Goal: Task Accomplishment & Management: Manage account settings

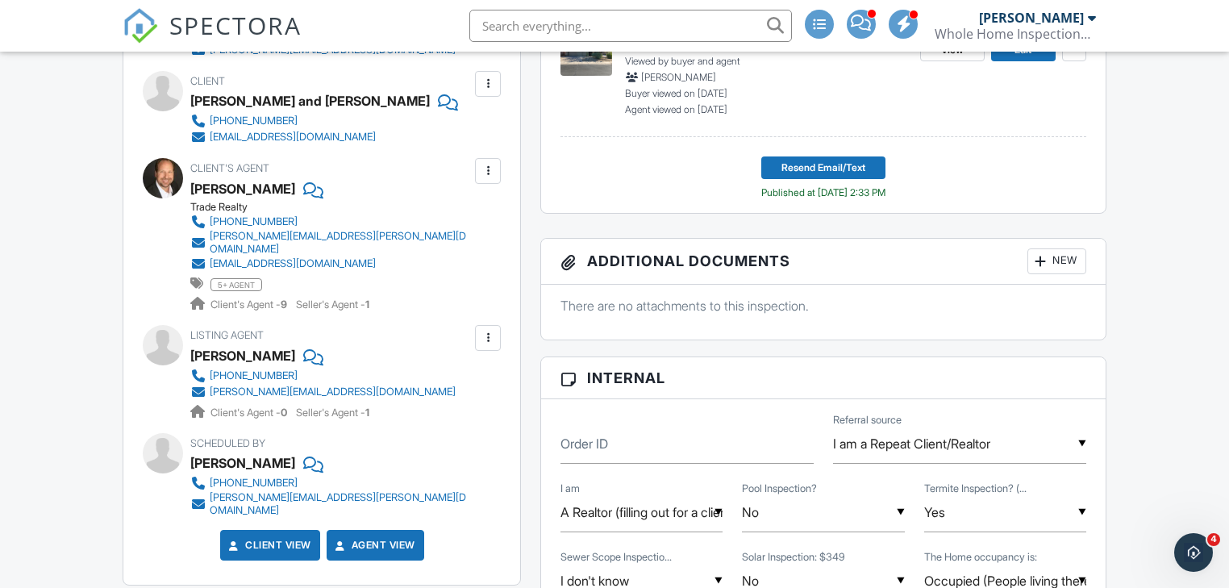
scroll to position [323, 0]
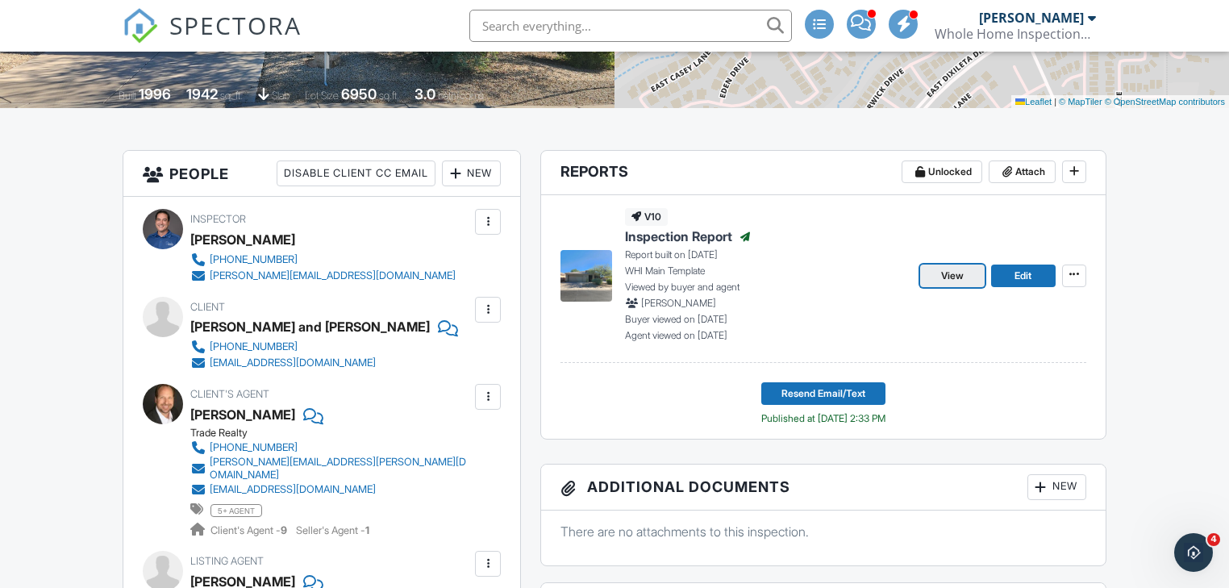
click at [945, 271] on span "View" at bounding box center [952, 276] width 23 height 16
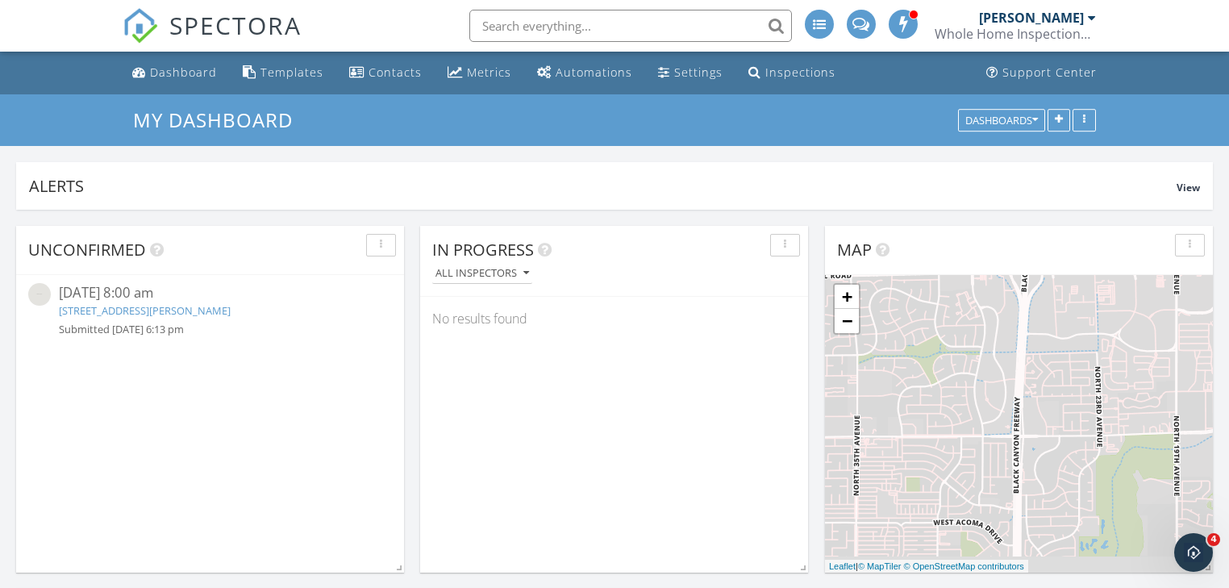
click at [225, 307] on link "[STREET_ADDRESS][PERSON_NAME]" at bounding box center [145, 310] width 172 height 15
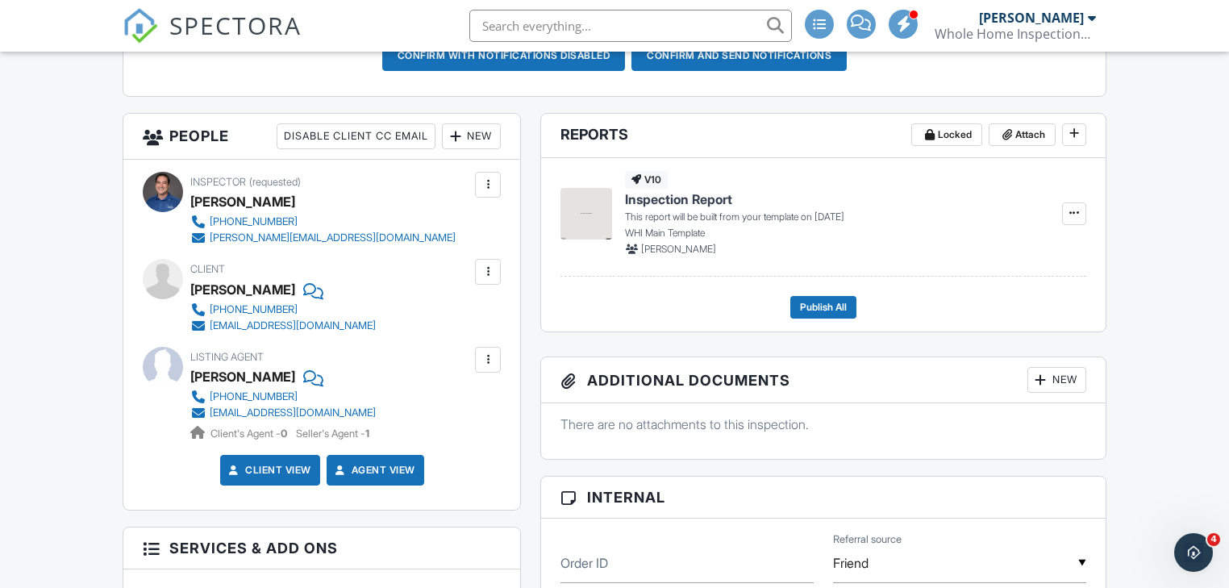
click at [490, 187] on div at bounding box center [488, 185] width 16 height 16
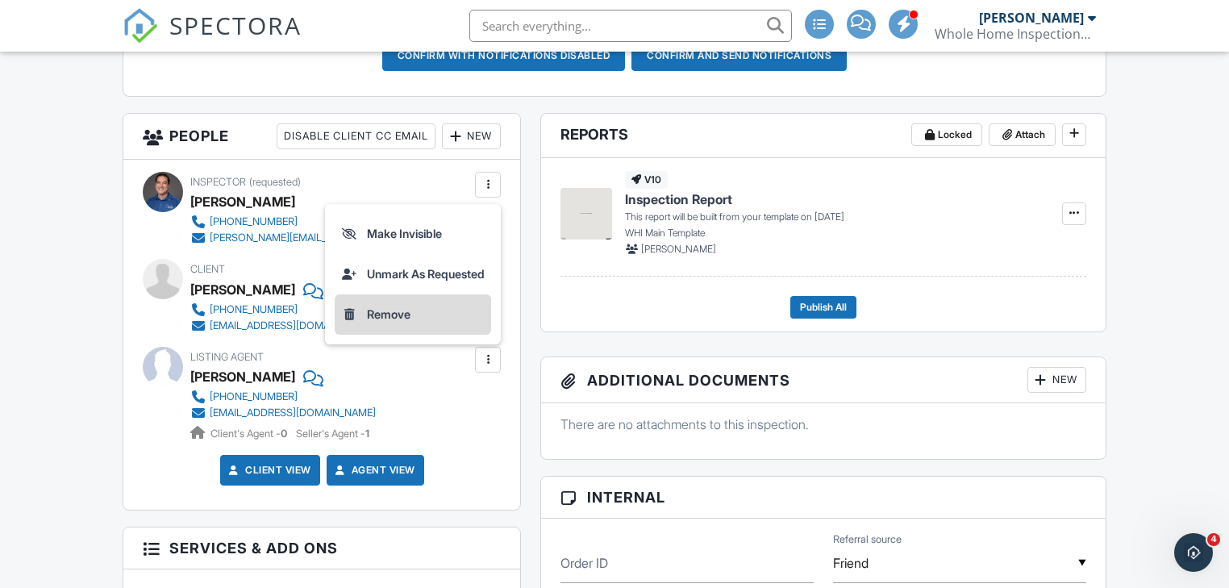
click at [408, 310] on li "Remove" at bounding box center [413, 314] width 156 height 40
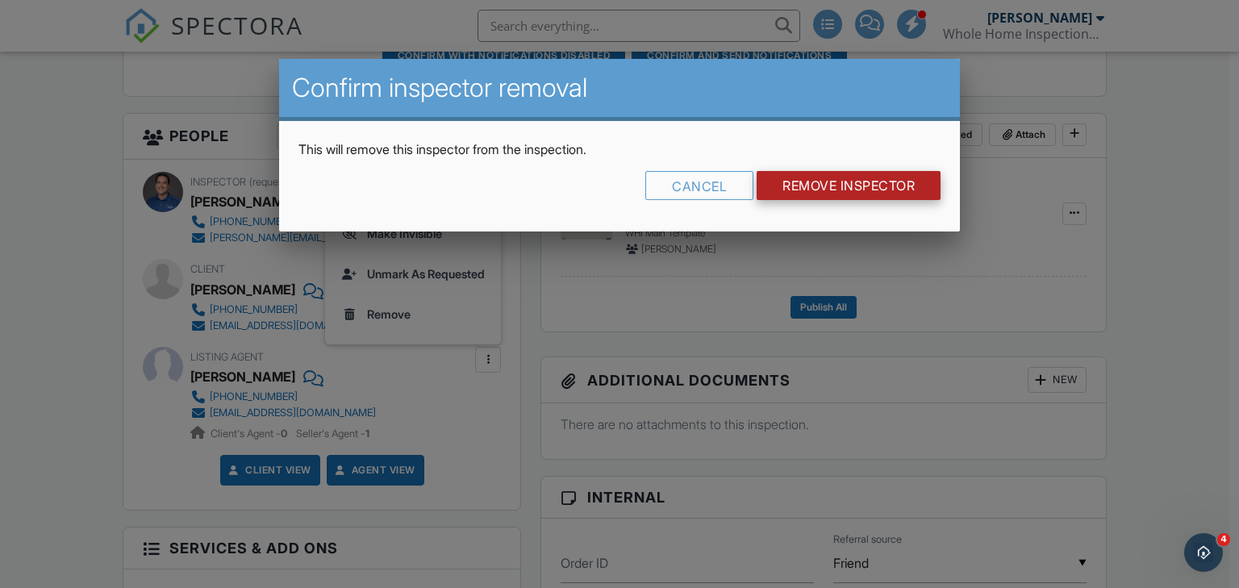
click at [782, 188] on input "Remove Inspector" at bounding box center [849, 185] width 184 height 29
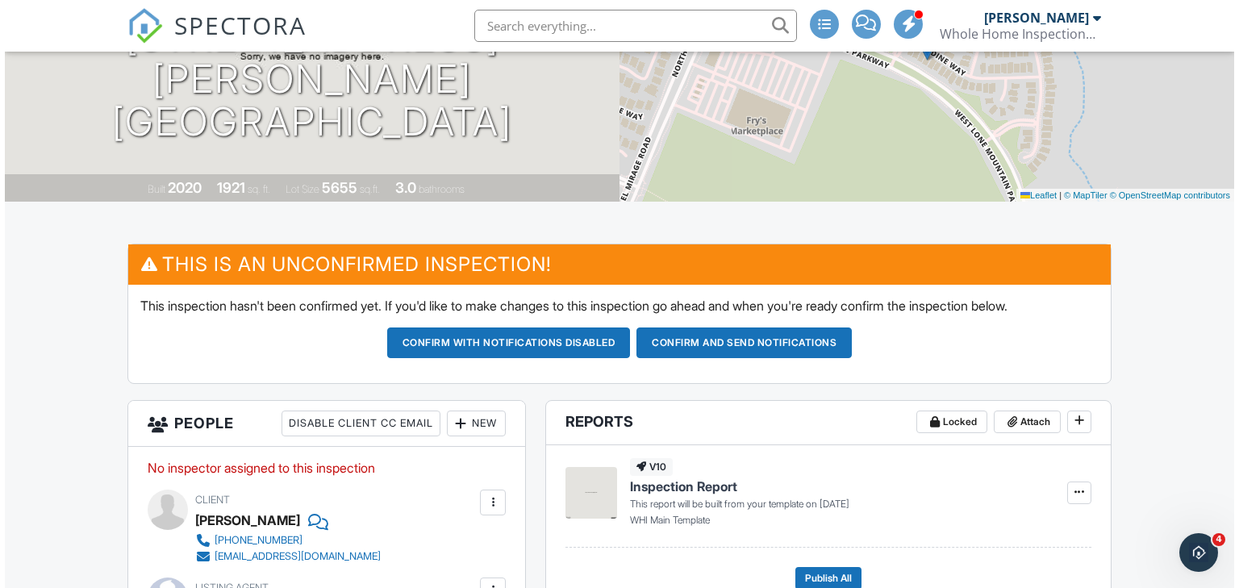
scroll to position [516, 0]
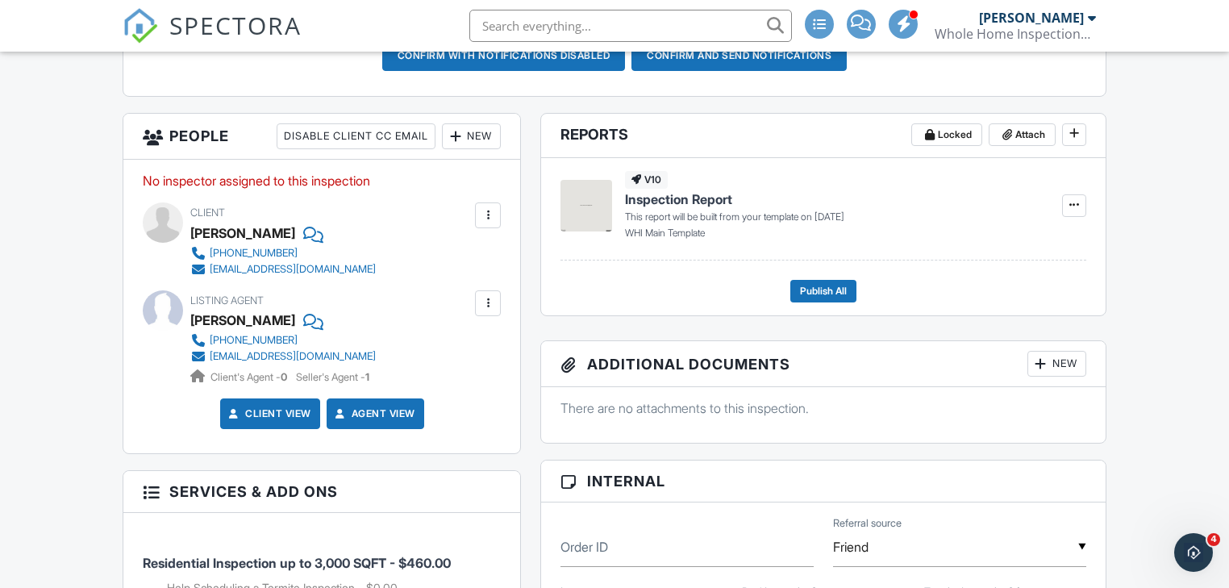
click at [467, 135] on div "New" at bounding box center [471, 136] width 59 height 26
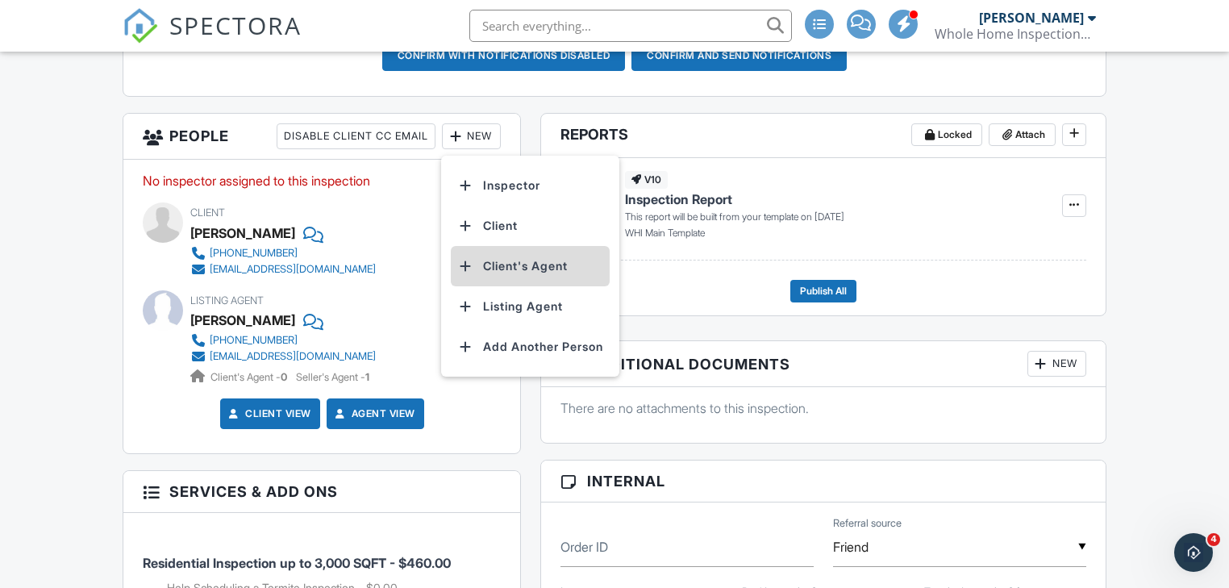
click at [532, 266] on li "Client's Agent" at bounding box center [530, 266] width 159 height 40
